Goal: Transaction & Acquisition: Subscribe to service/newsletter

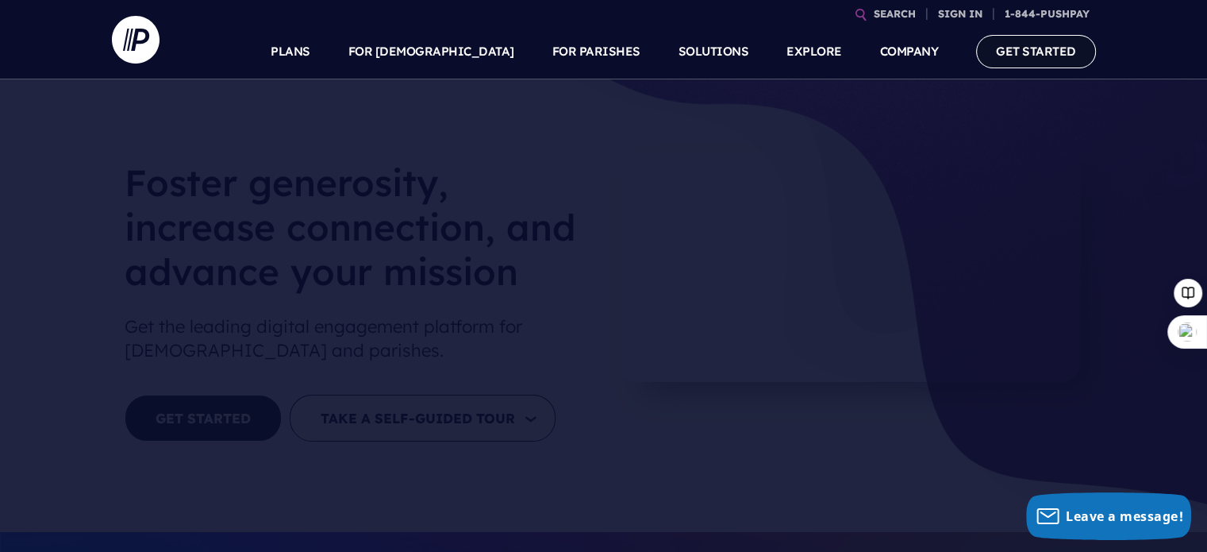
click at [1035, 53] on link "GET STARTED" at bounding box center [1036, 51] width 120 height 33
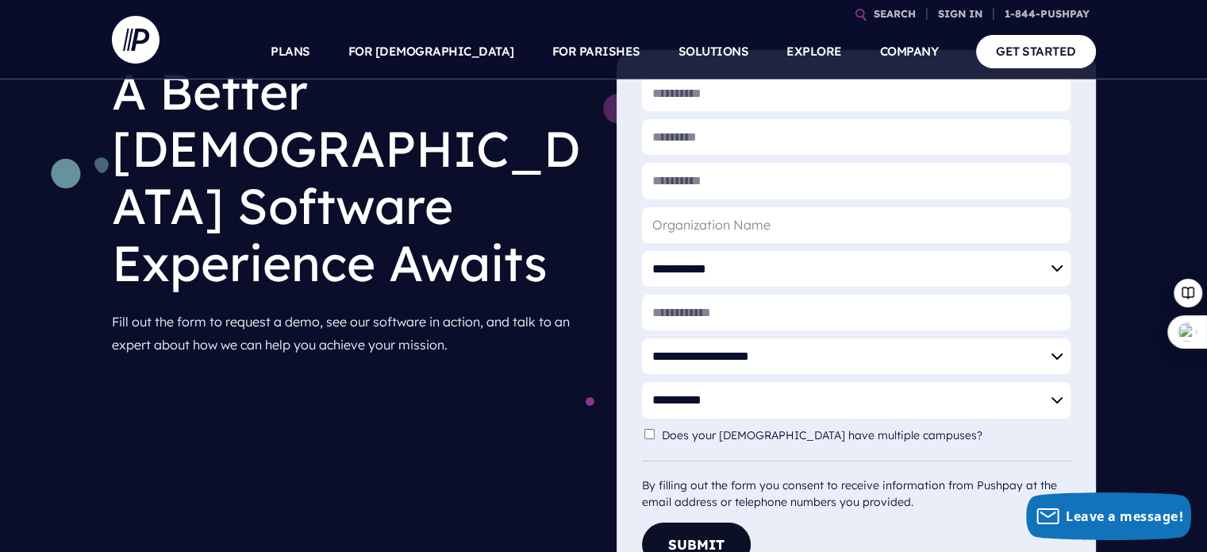
scroll to position [211, 0]
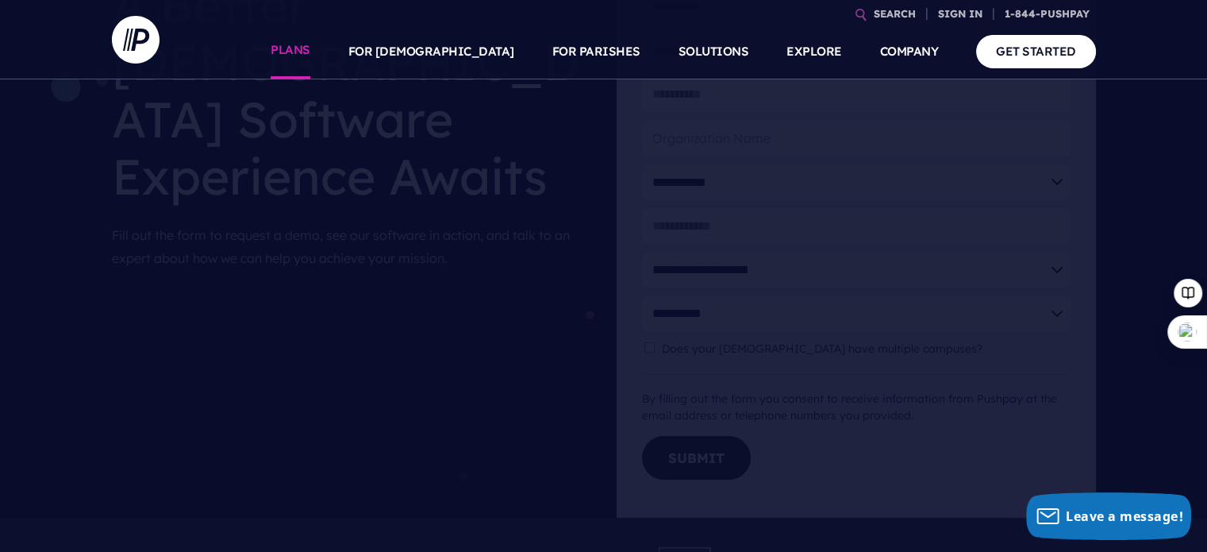
click at [310, 50] on link "PLANS" at bounding box center [291, 52] width 40 height 56
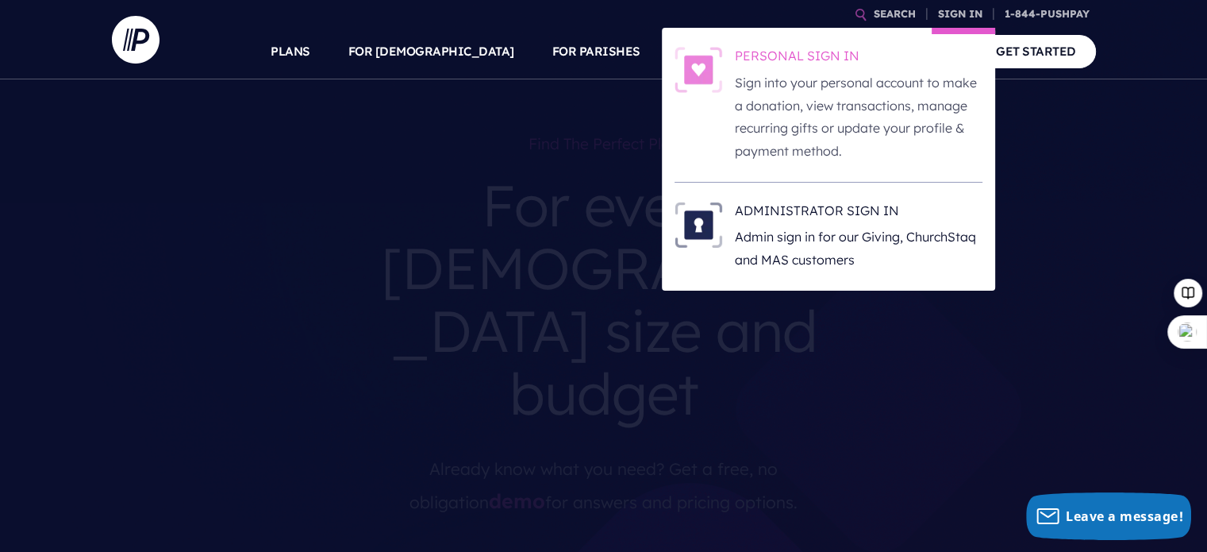
click at [701, 67] on img at bounding box center [699, 70] width 48 height 46
